Goal: Obtain resource: Obtain resource

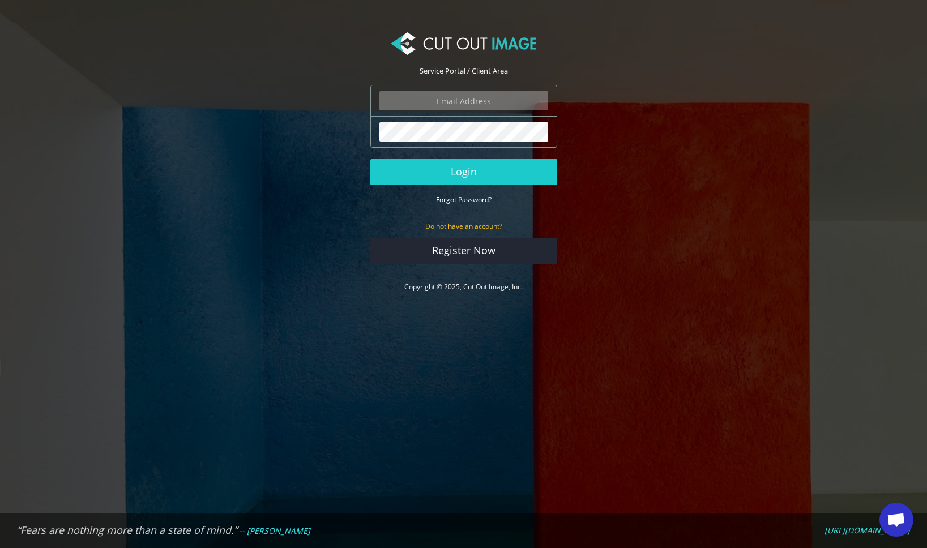
type input "[EMAIL_ADDRESS][DOMAIN_NAME]"
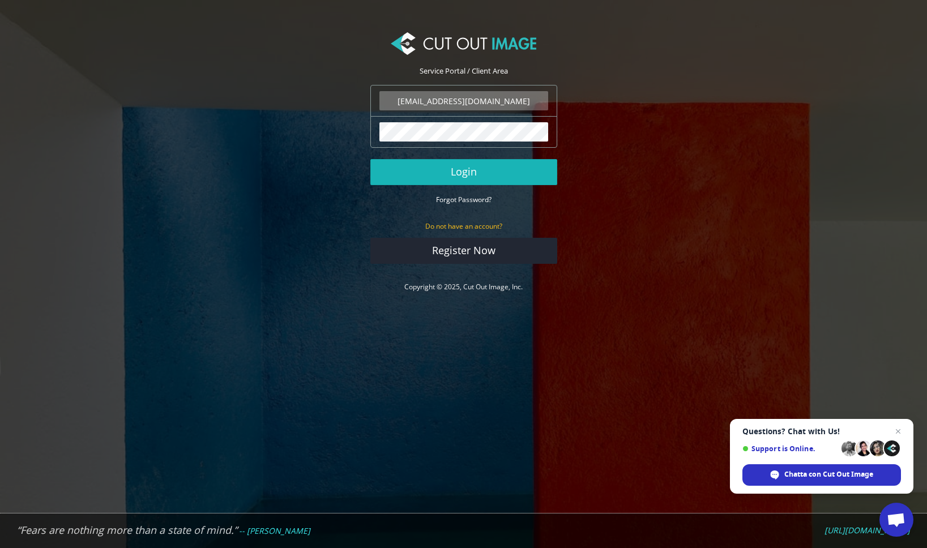
click at [465, 171] on button "Login" at bounding box center [464, 172] width 187 height 26
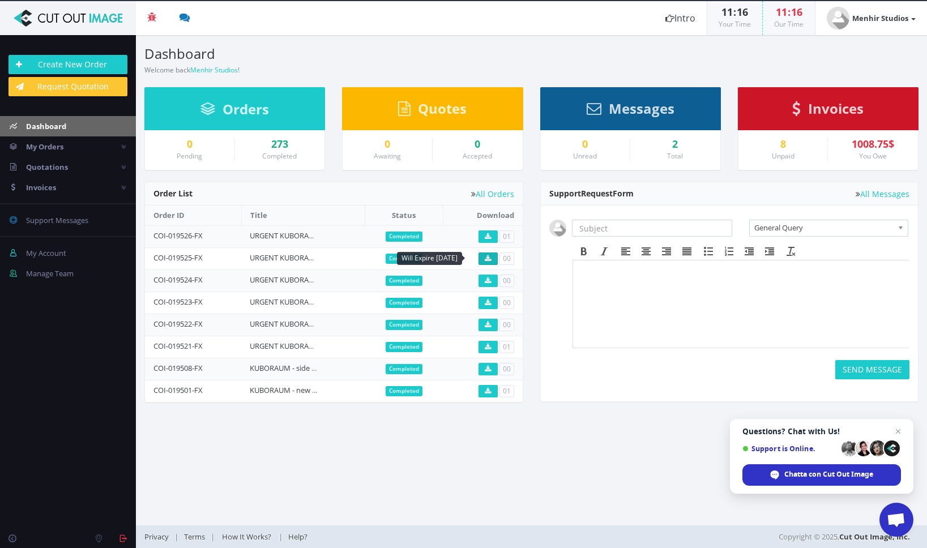
click at [488, 258] on icon at bounding box center [488, 259] width 6 height 7
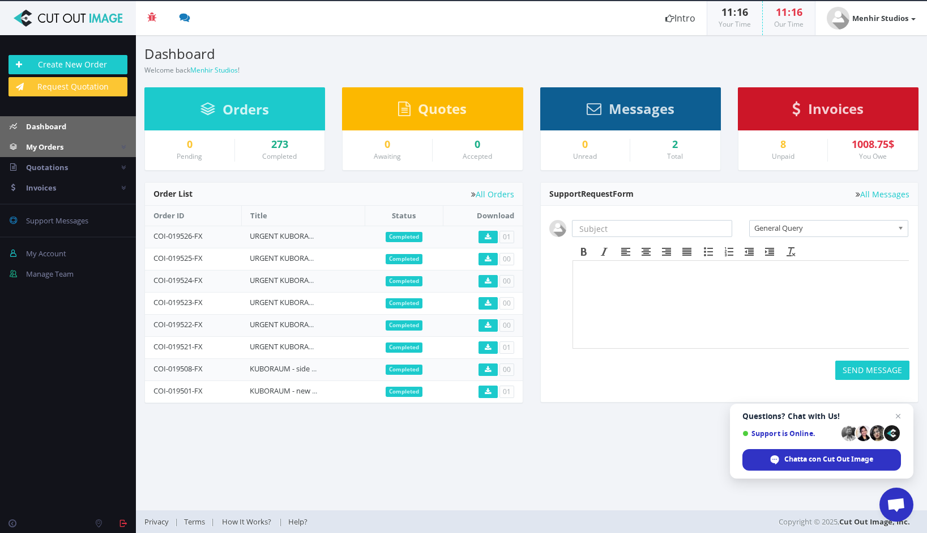
click at [45, 152] on link "My Orders" at bounding box center [68, 147] width 136 height 20
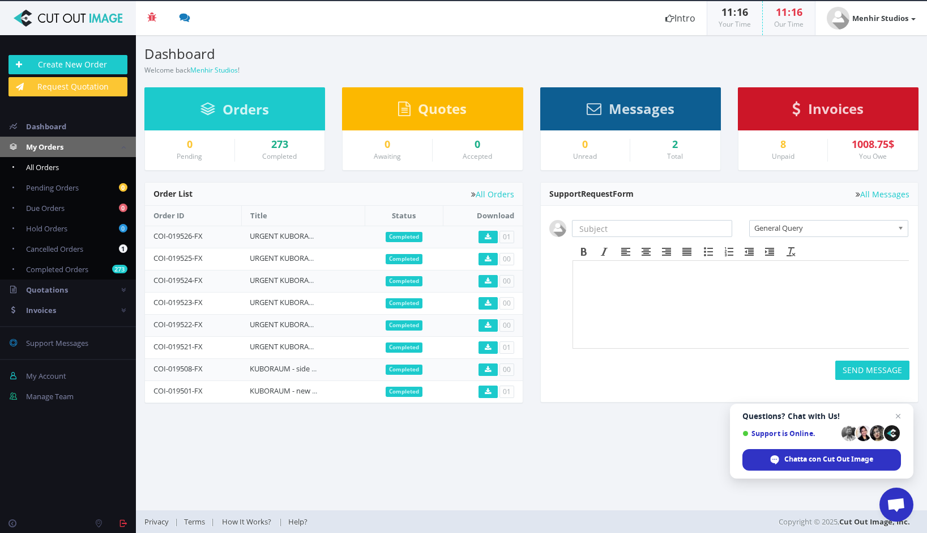
click at [37, 169] on span "All Orders" at bounding box center [42, 167] width 33 height 10
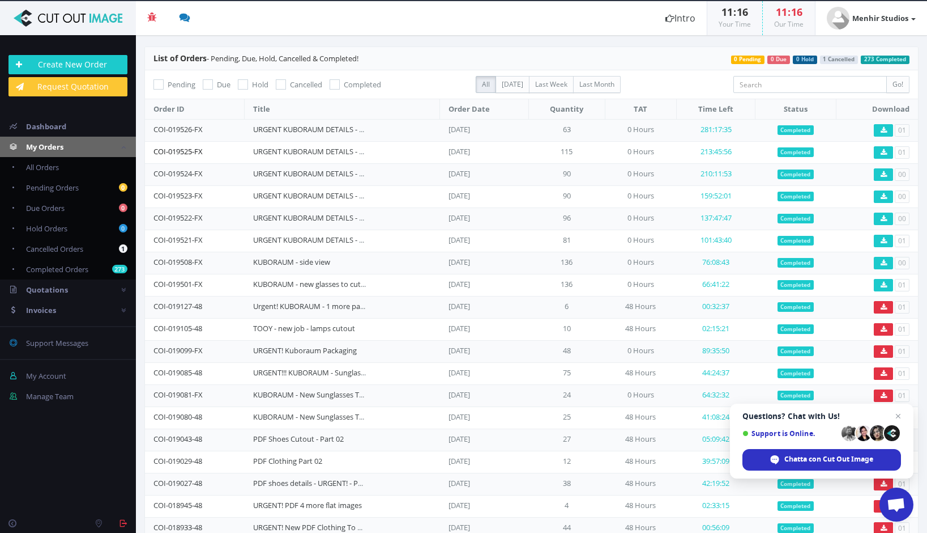
click at [191, 153] on link "COI-019525-FX" at bounding box center [178, 151] width 49 height 10
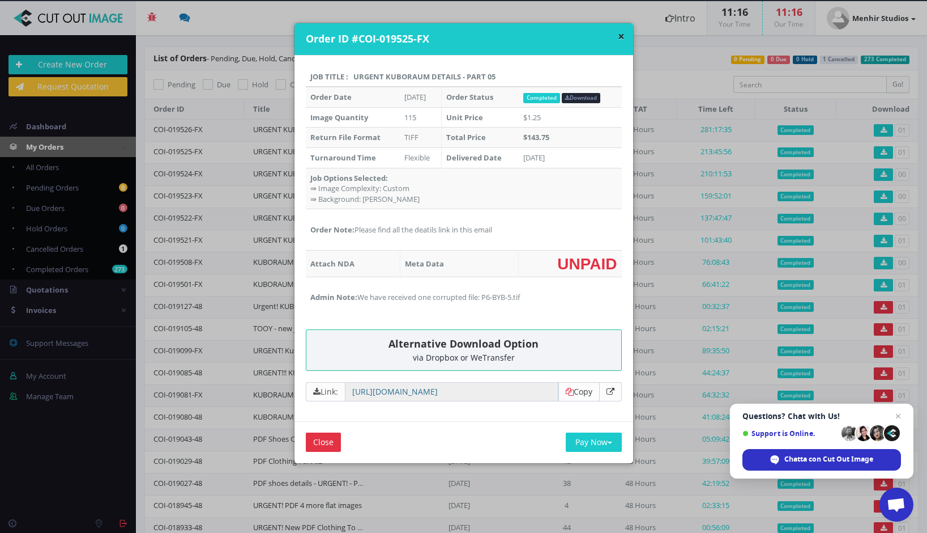
click at [421, 387] on input "[URL][DOMAIN_NAME]" at bounding box center [452, 391] width 214 height 19
click at [399, 388] on input "[URL][DOMAIN_NAME]" at bounding box center [452, 391] width 214 height 19
click at [575, 386] on link "Copy" at bounding box center [579, 391] width 27 height 11
click at [572, 386] on link "Copy" at bounding box center [579, 391] width 27 height 11
click at [571, 386] on link "Copy" at bounding box center [579, 391] width 27 height 11
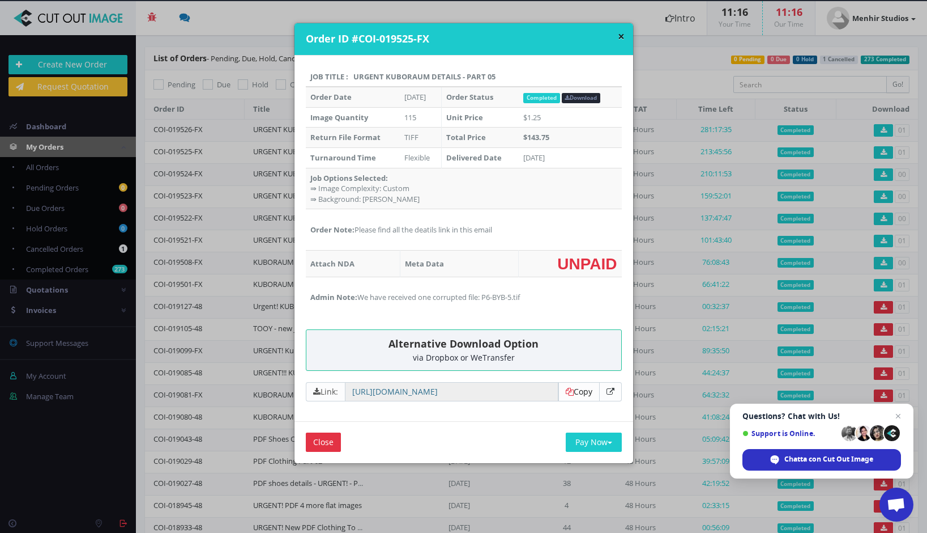
click at [570, 386] on link "Copy" at bounding box center [579, 391] width 27 height 11
click at [619, 38] on button "×" at bounding box center [621, 37] width 7 height 12
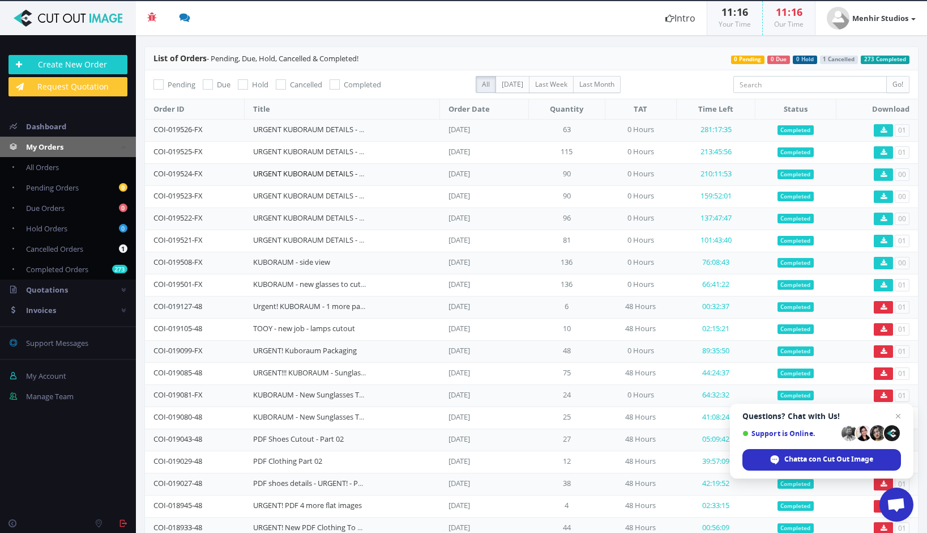
click at [285, 172] on link "URGENT KUBORAUM DETAILS - Part 04" at bounding box center [318, 173] width 130 height 10
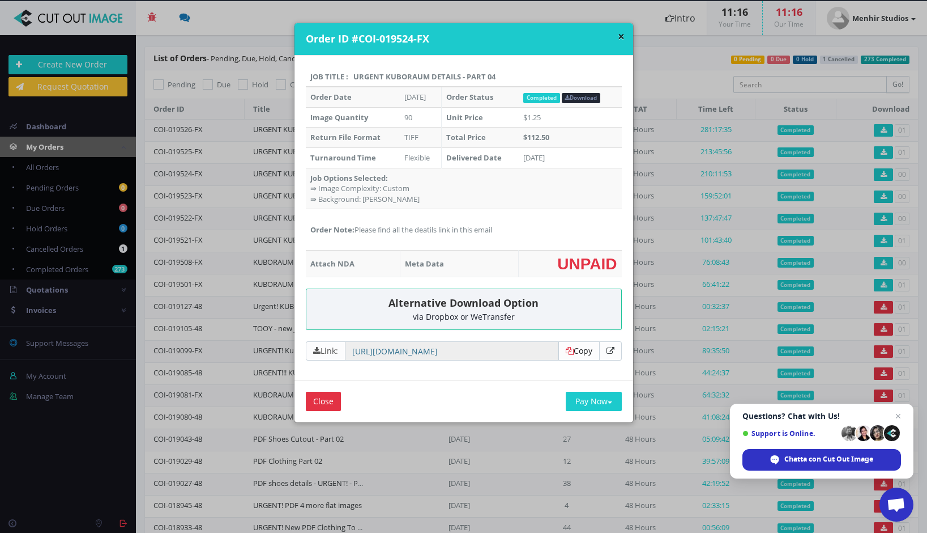
click at [574, 347] on link "Copy" at bounding box center [579, 350] width 27 height 11
click at [621, 39] on button "×" at bounding box center [621, 37] width 7 height 12
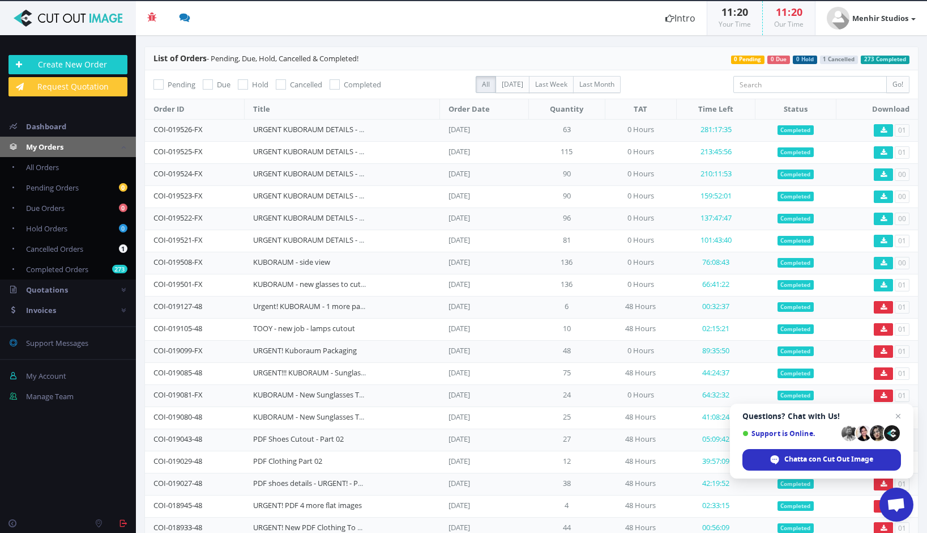
click at [393, 149] on td "URGENT KUBORAUM DETAILS - Part 05" at bounding box center [342, 152] width 195 height 22
click at [898, 414] on span "Aprire la chat" at bounding box center [899, 416] width 14 height 14
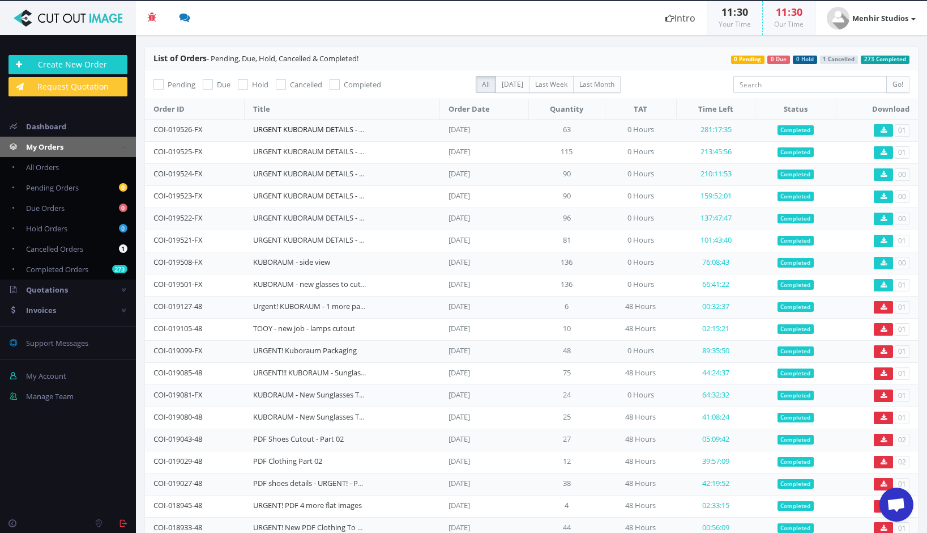
click at [363, 131] on link "URGENT KUBORAUM DETAILS - Part 06" at bounding box center [318, 129] width 130 height 10
